Goal: Task Accomplishment & Management: Complete application form

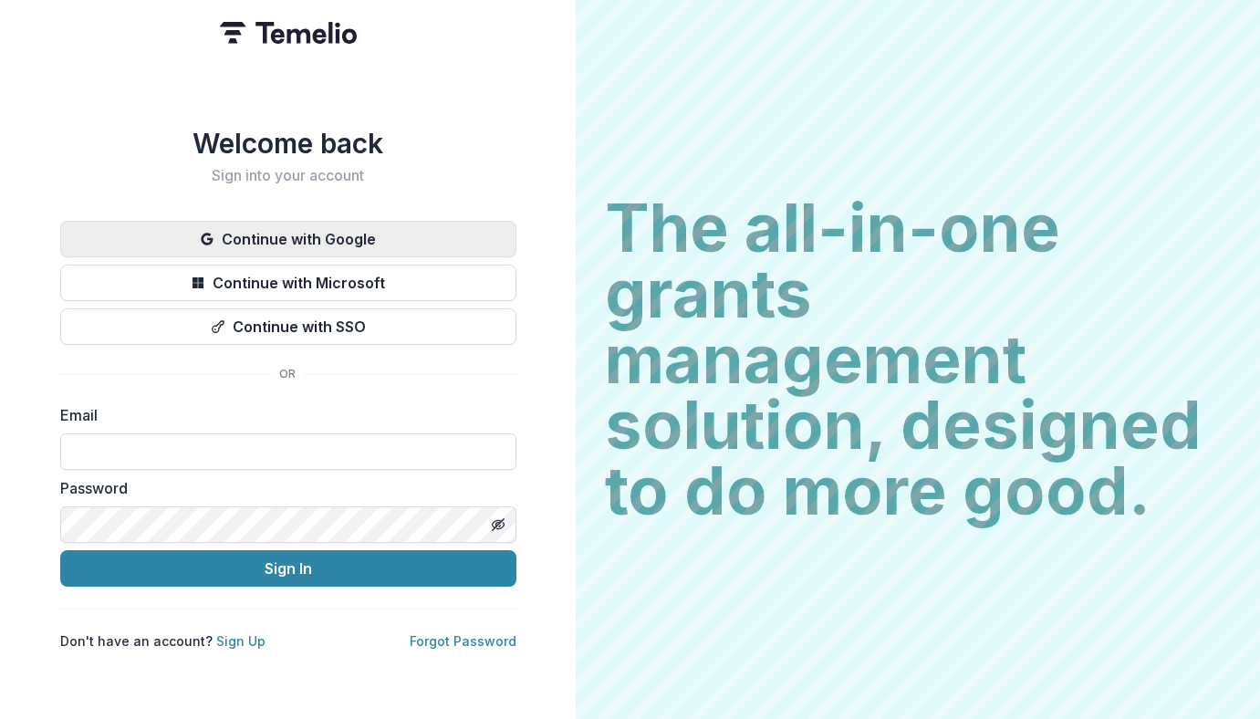
click at [294, 229] on button "Continue with Google" at bounding box center [288, 239] width 456 height 36
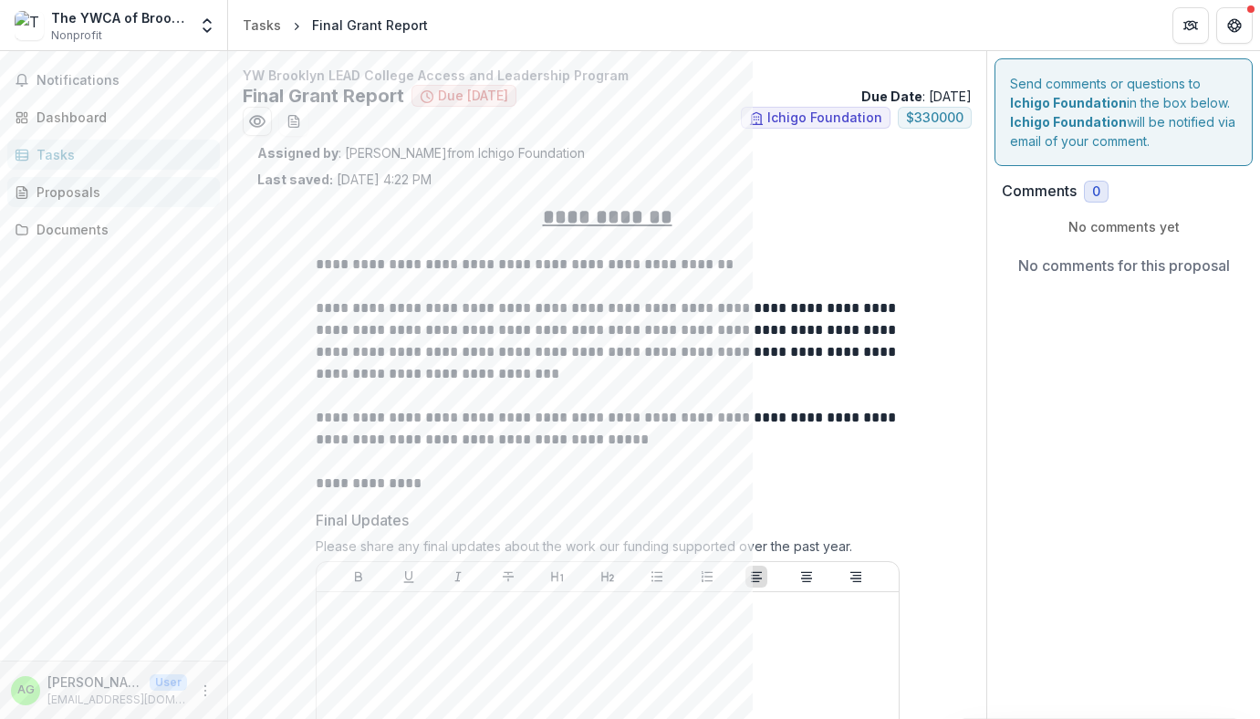
click at [111, 189] on div "Proposals" at bounding box center [120, 191] width 169 height 19
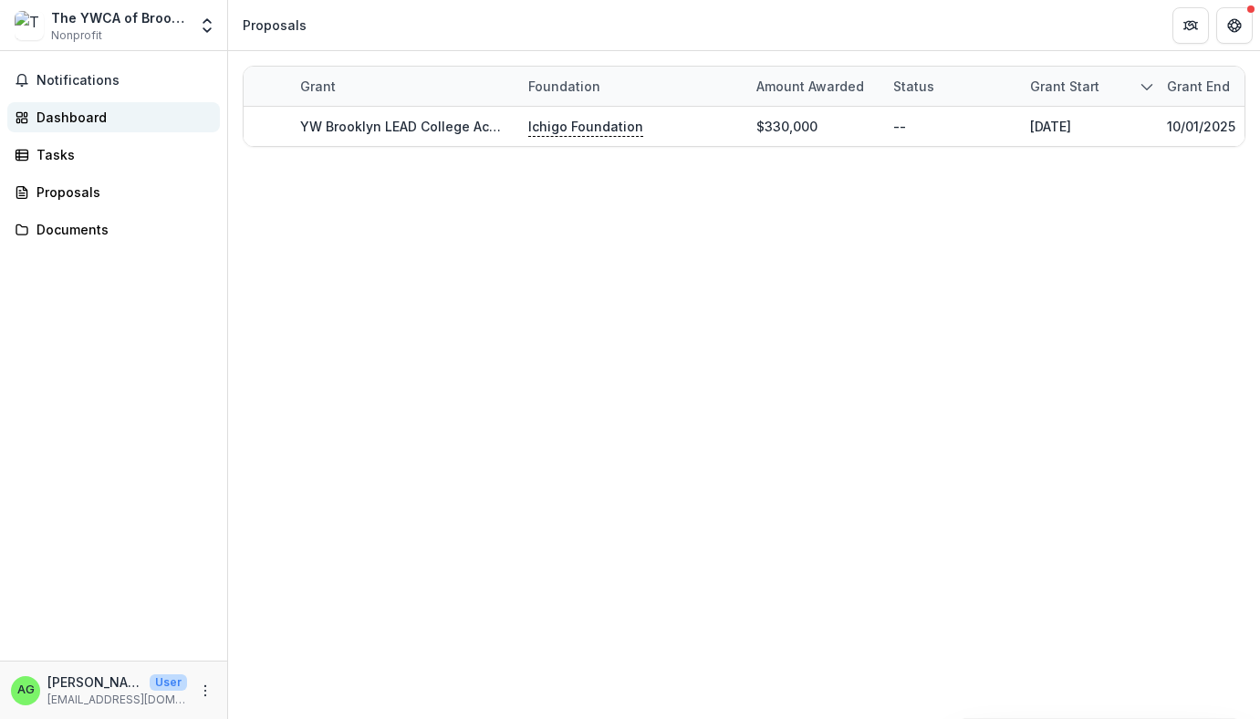
click at [89, 117] on div "Dashboard" at bounding box center [120, 117] width 169 height 19
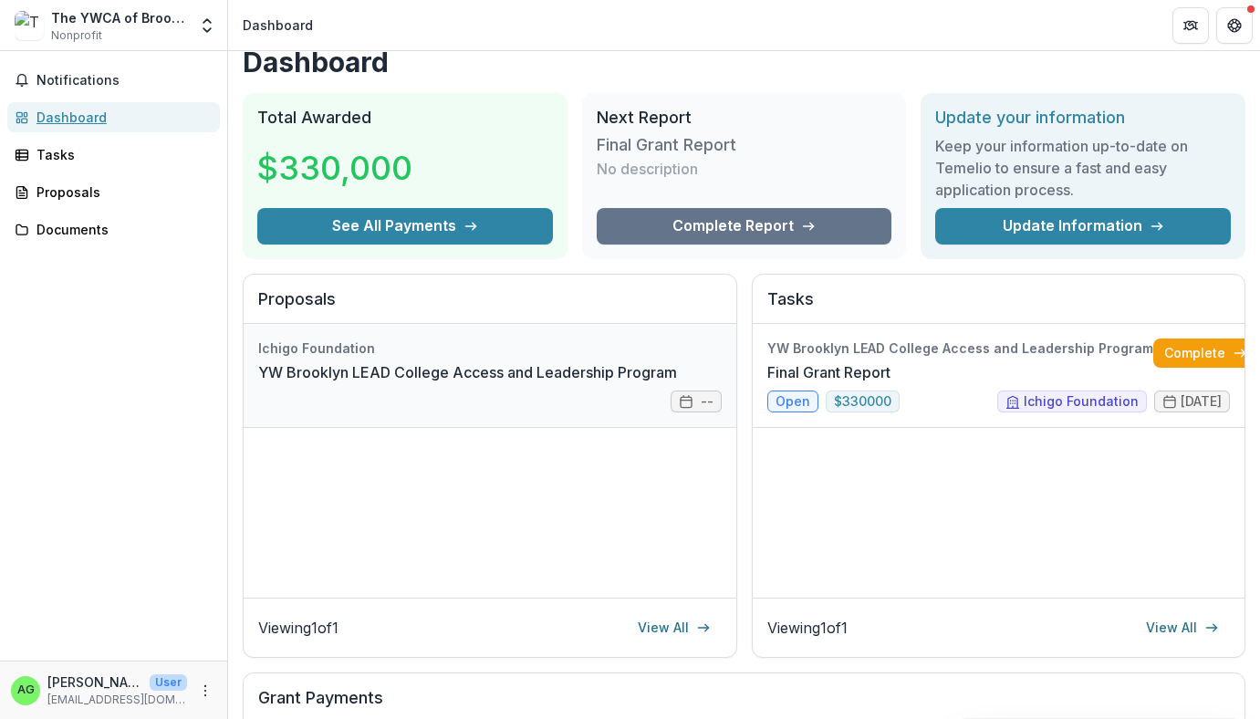
scroll to position [22, 0]
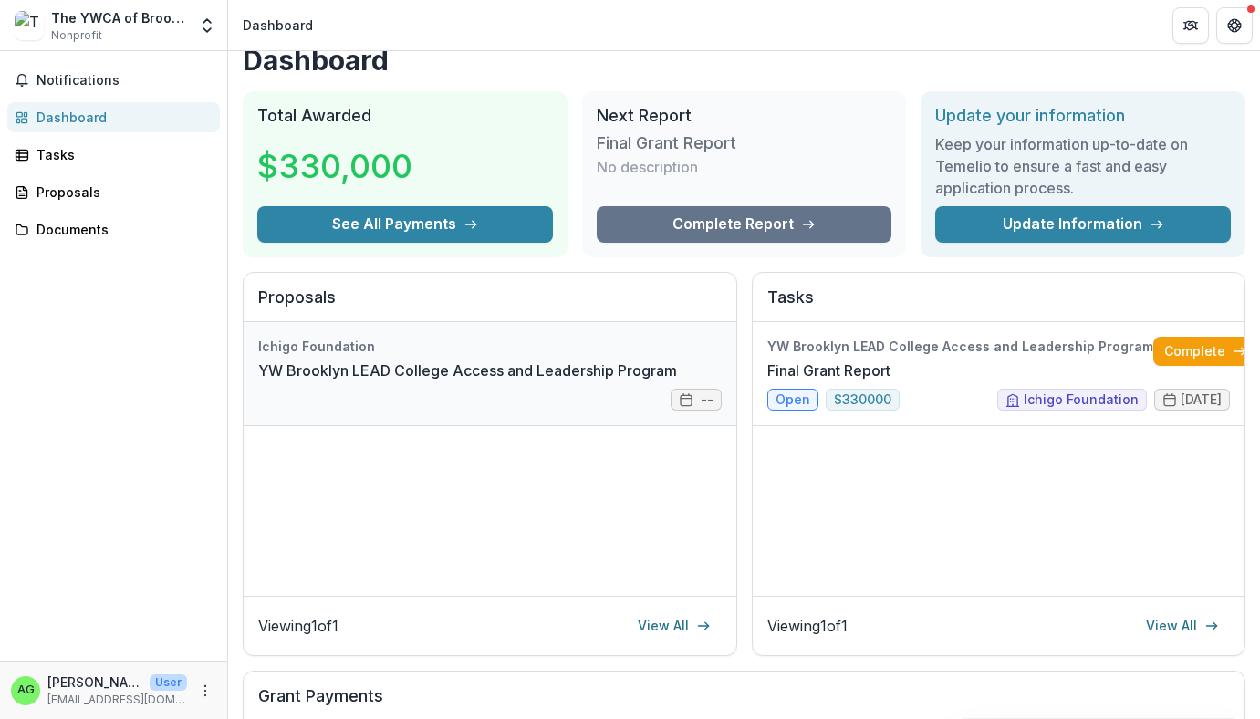
click at [677, 381] on link "YW Brooklyn LEAD College Access and Leadership Program" at bounding box center [467, 370] width 419 height 22
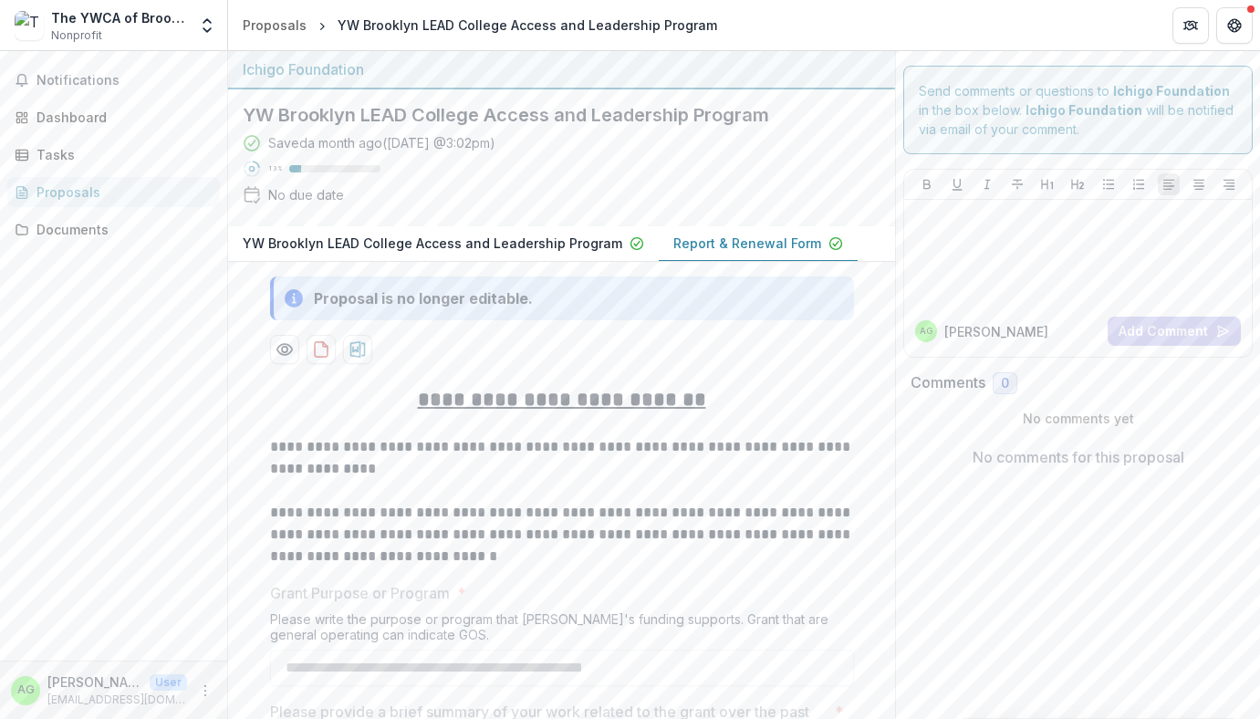
click at [475, 239] on p "YW Brooklyn LEAD College Access and Leadership Program" at bounding box center [432, 243] width 379 height 19
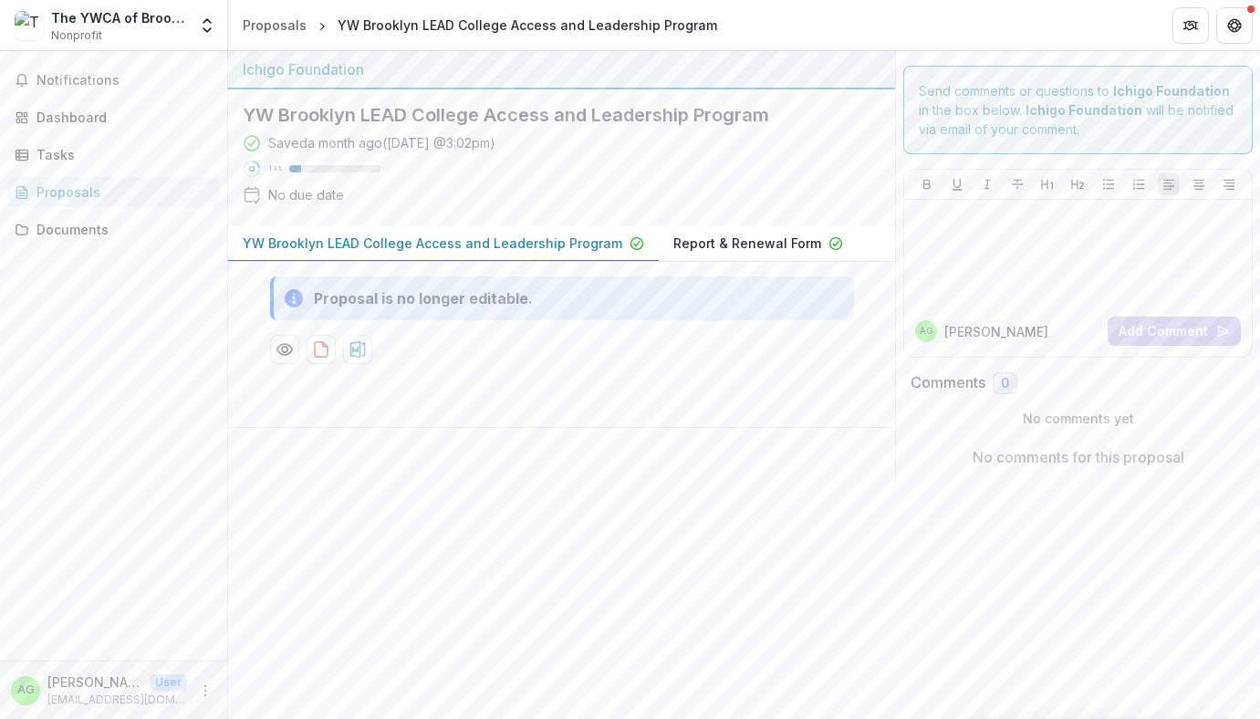
click at [708, 244] on p "Report & Renewal Form" at bounding box center [747, 243] width 148 height 19
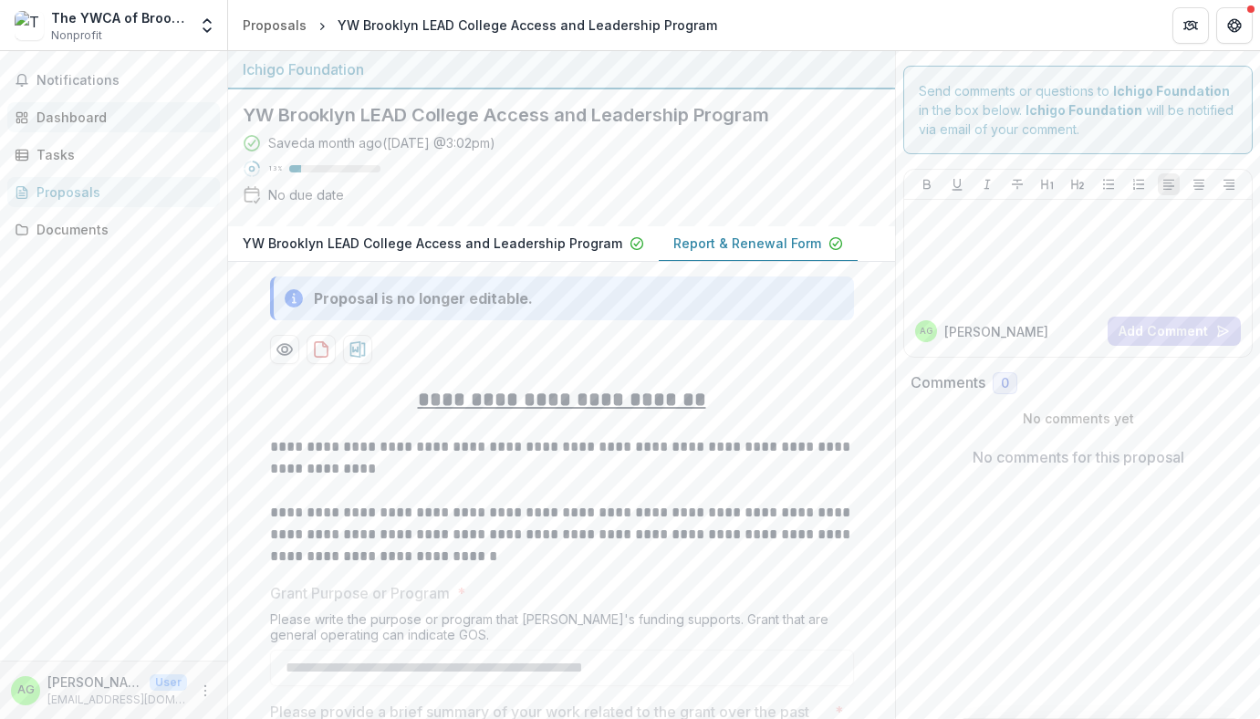
click at [82, 111] on div "Dashboard" at bounding box center [120, 117] width 169 height 19
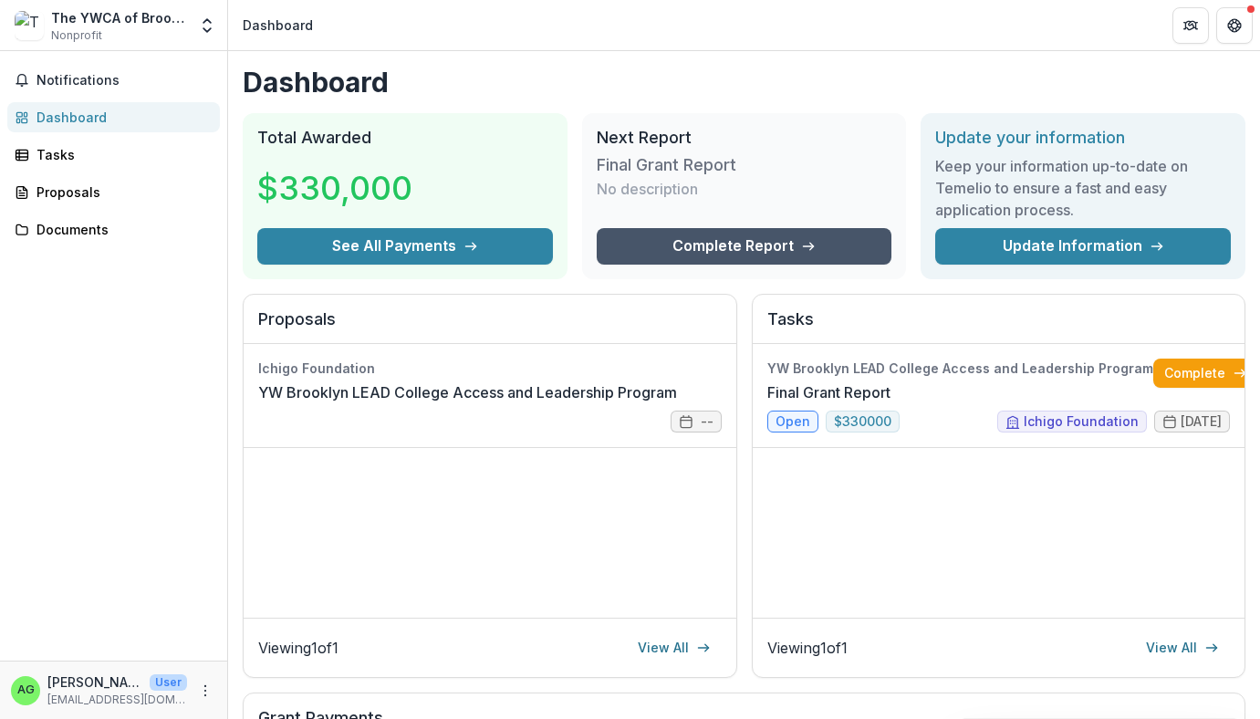
click at [697, 239] on link "Complete Report" at bounding box center [745, 246] width 296 height 36
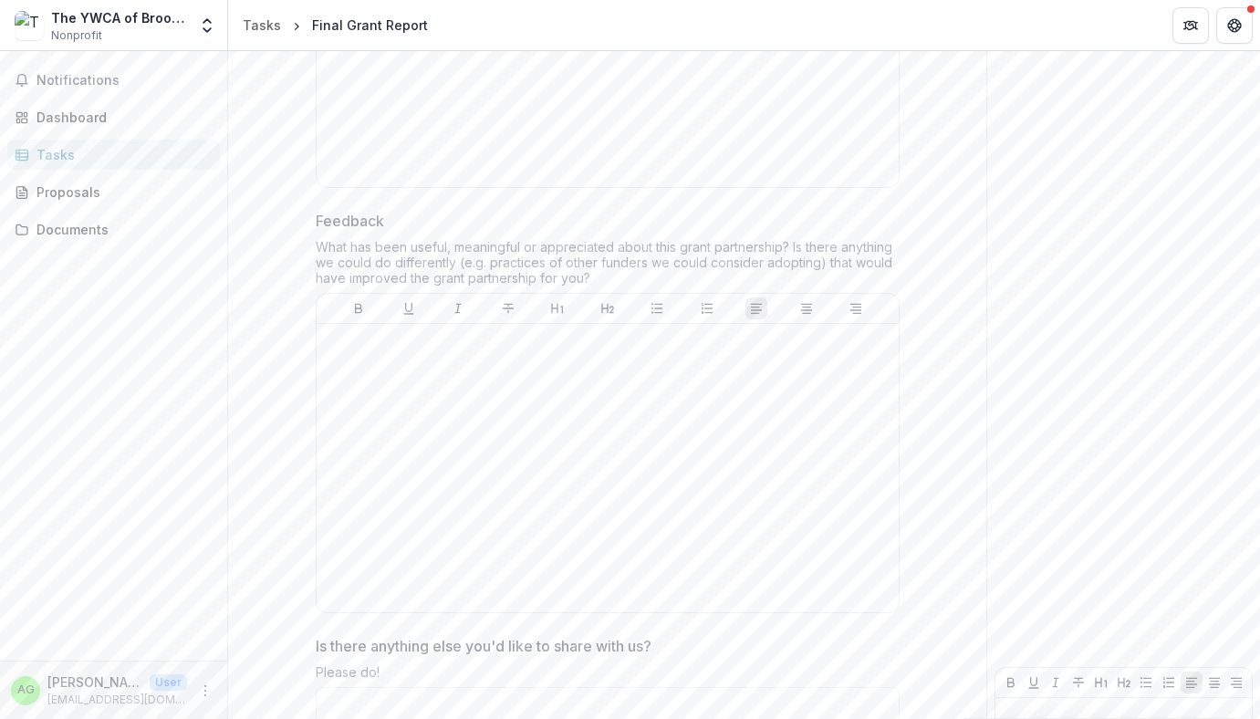
scroll to position [1672, 0]
